Goal: Task Accomplishment & Management: Manage account settings

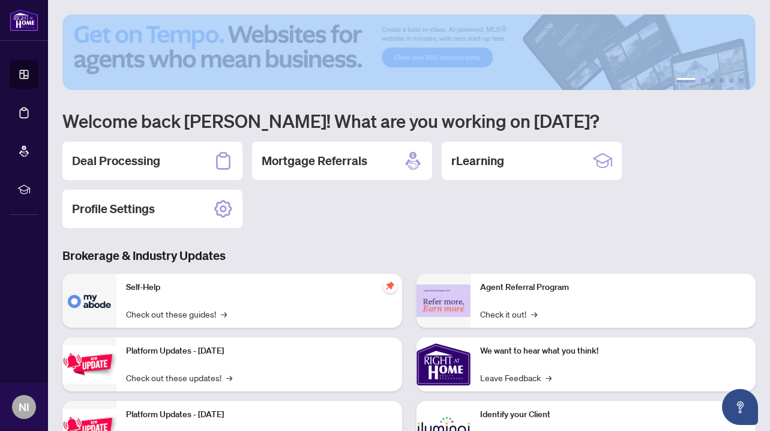
drag, startPoint x: 318, startPoint y: 104, endPoint x: 57, endPoint y: 32, distance: 270.4
click at [57, 33] on main "1 2 3 4 5 6 Welcome back [PERSON_NAME]! What are you working on [DATE]? Deal Pr…" at bounding box center [409, 215] width 722 height 431
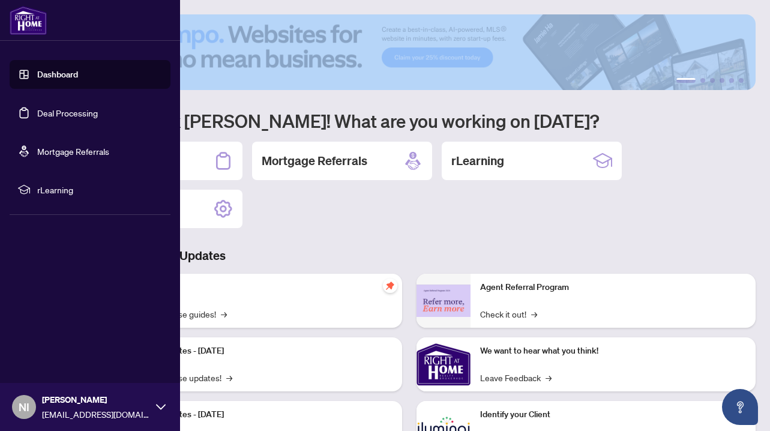
click at [64, 112] on link "Deal Processing" at bounding box center [67, 112] width 61 height 11
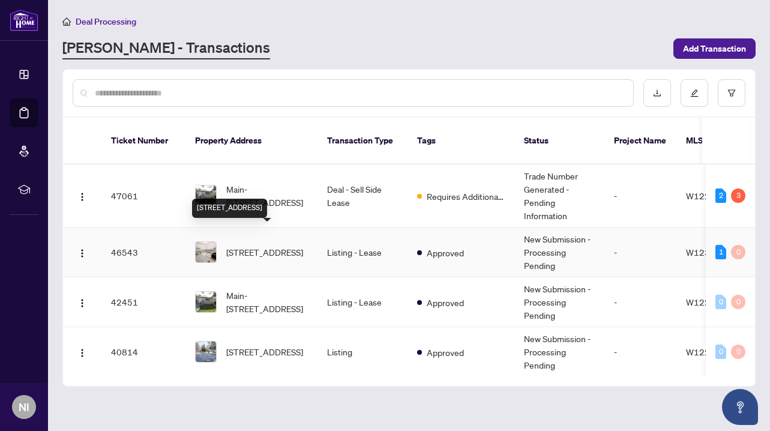
click at [280, 245] on span "[STREET_ADDRESS]" at bounding box center [264, 251] width 77 height 13
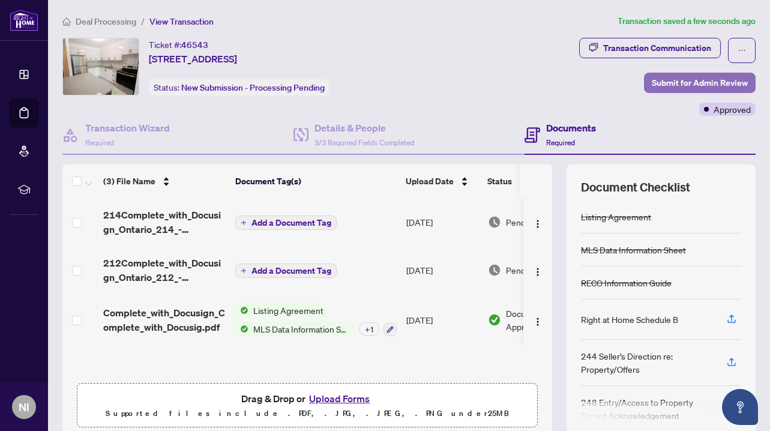
click at [690, 85] on span "Submit for Admin Review" at bounding box center [700, 82] width 96 height 19
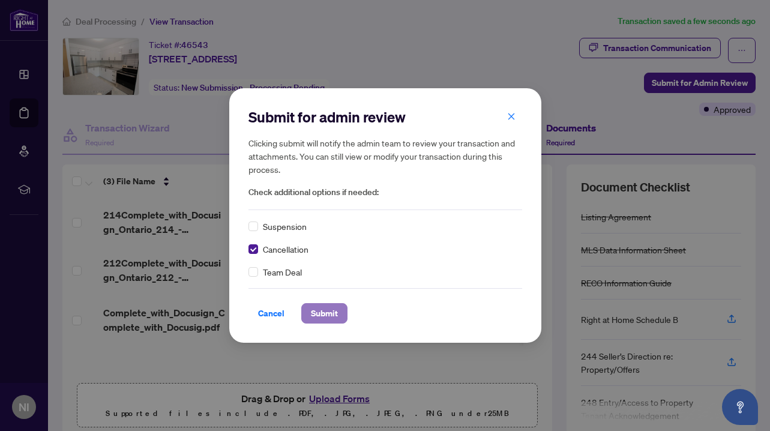
click at [319, 313] on span "Submit" at bounding box center [324, 313] width 27 height 19
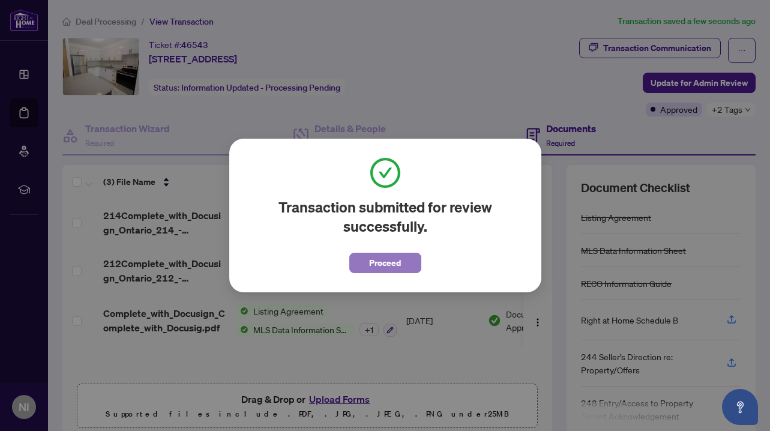
click at [405, 261] on button "Proceed" at bounding box center [385, 263] width 72 height 20
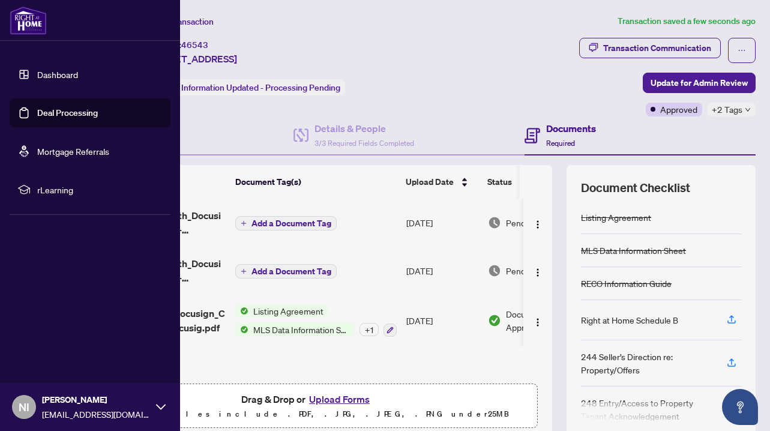
click at [65, 71] on link "Dashboard" at bounding box center [57, 74] width 41 height 11
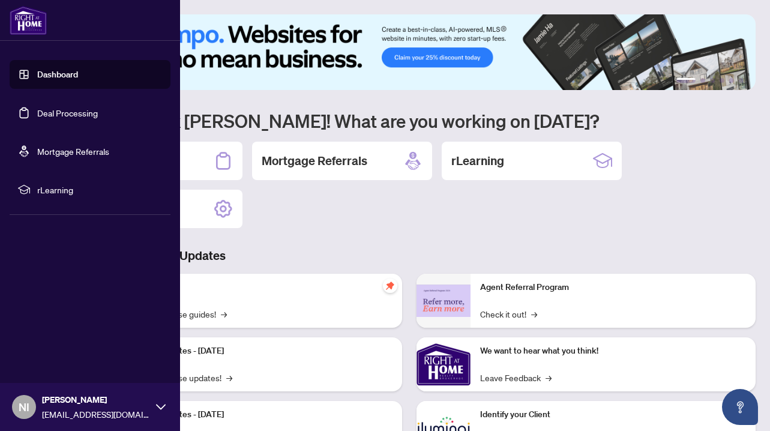
click at [68, 118] on link "Deal Processing" at bounding box center [67, 112] width 61 height 11
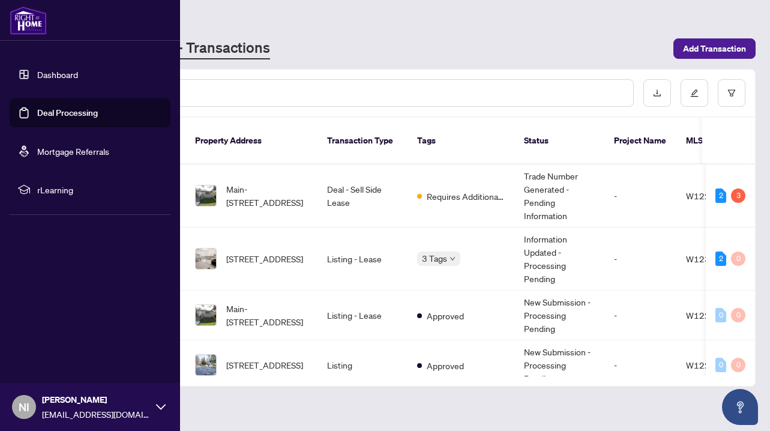
click at [65, 149] on link "Mortgage Referrals" at bounding box center [73, 151] width 72 height 11
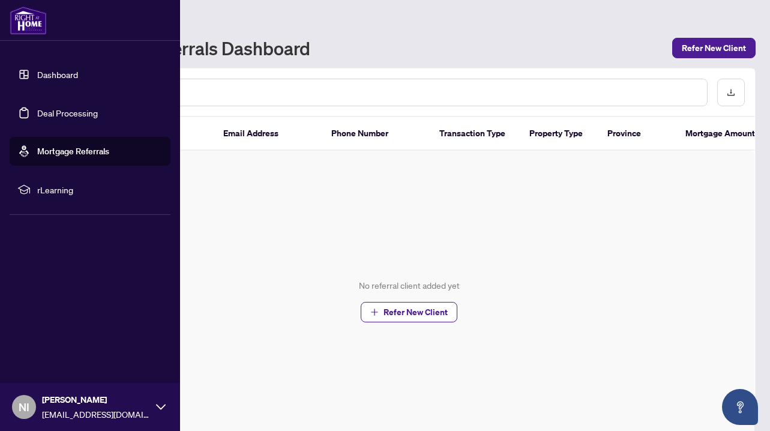
click at [58, 193] on span "rLearning" at bounding box center [99, 189] width 125 height 13
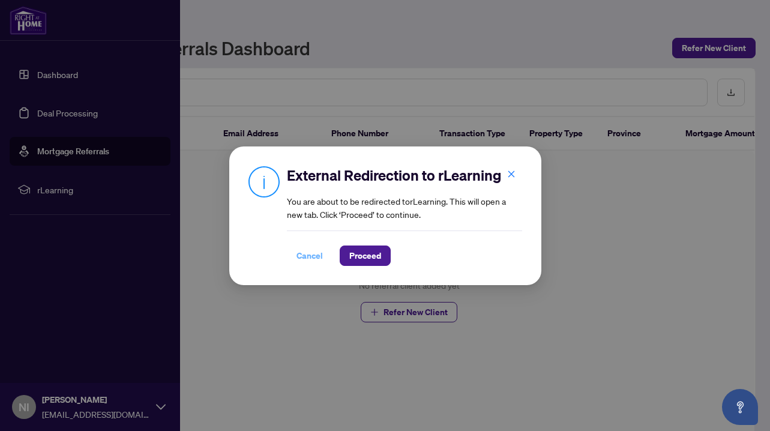
click at [306, 251] on span "Cancel" at bounding box center [310, 255] width 26 height 19
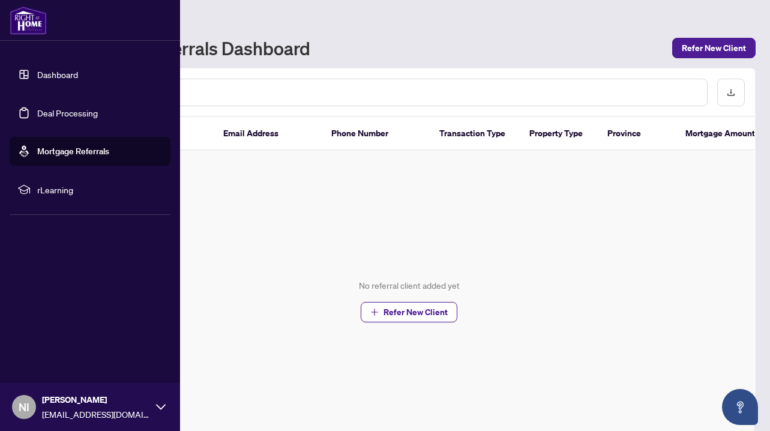
click at [62, 115] on link "Deal Processing" at bounding box center [67, 112] width 61 height 11
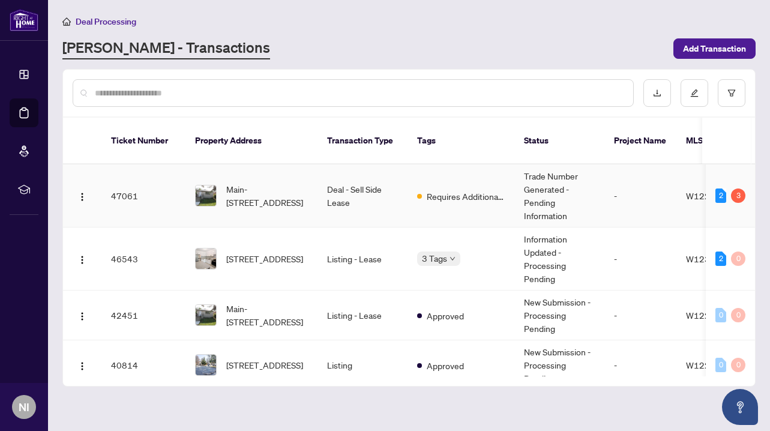
click at [457, 190] on span "Requires Additional Docs" at bounding box center [466, 196] width 78 height 13
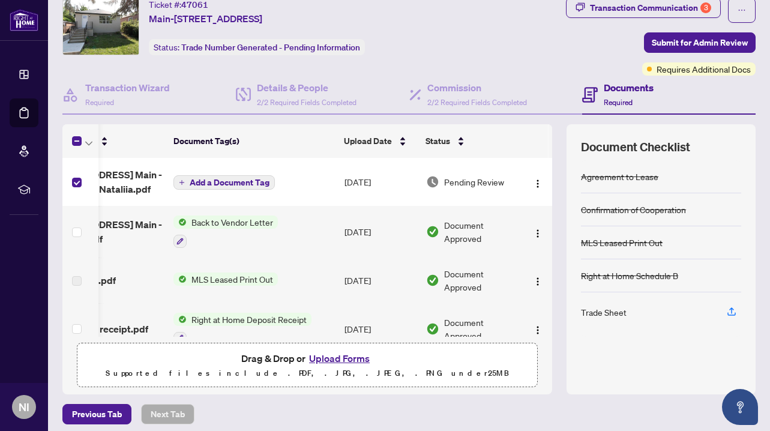
scroll to position [0, 65]
click at [533, 185] on img "button" at bounding box center [538, 184] width 10 height 10
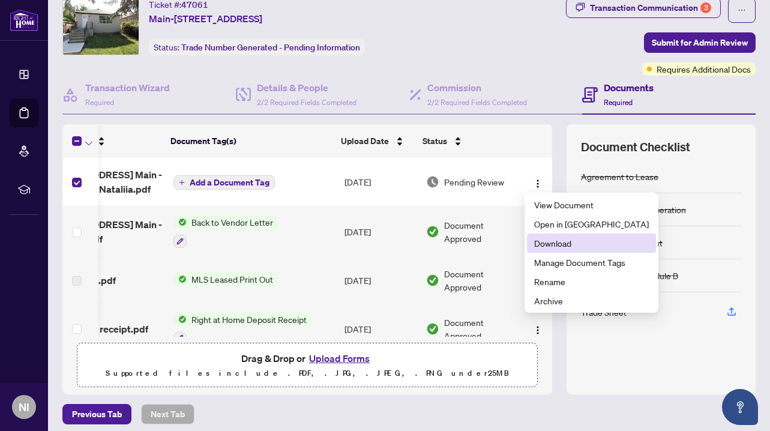
click at [543, 245] on span "Download" at bounding box center [591, 242] width 115 height 13
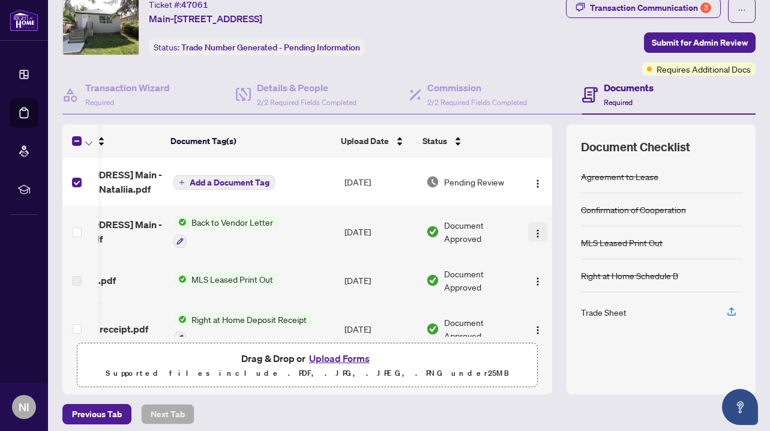
click at [535, 232] on img "button" at bounding box center [538, 234] width 10 height 10
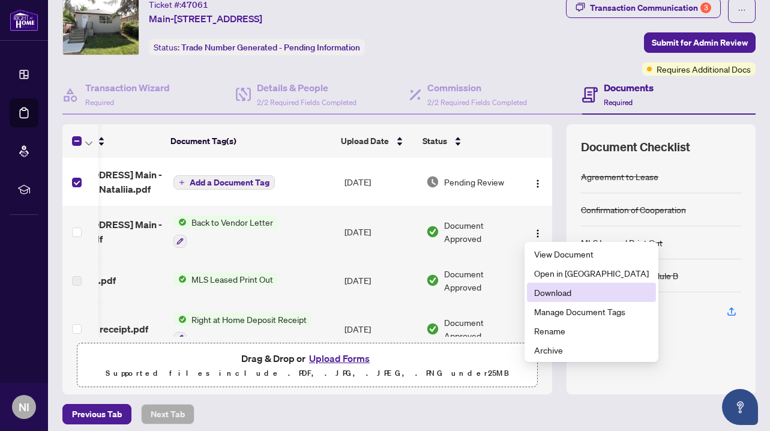
click at [552, 289] on span "Download" at bounding box center [591, 292] width 115 height 13
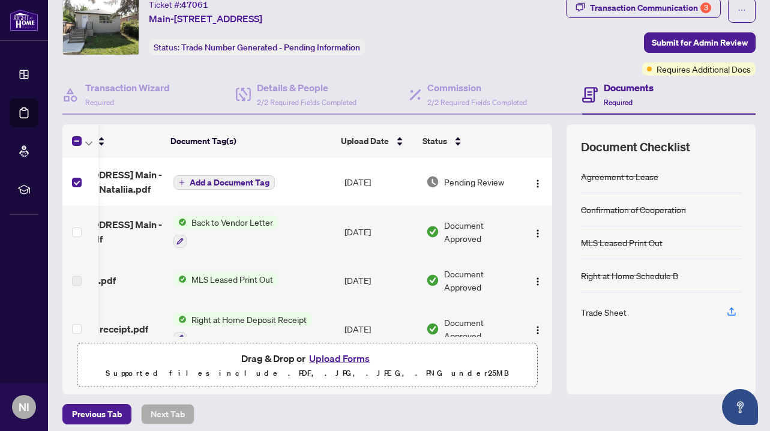
scroll to position [0, 0]
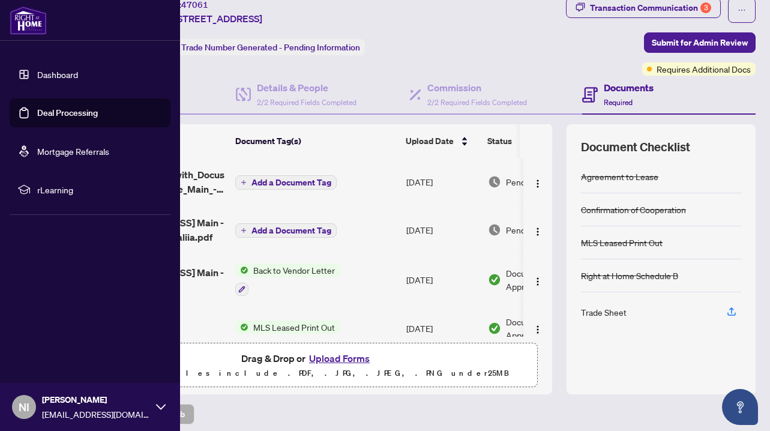
click at [78, 109] on link "Deal Processing" at bounding box center [67, 112] width 61 height 11
